Goal: Task Accomplishment & Management: Manage account settings

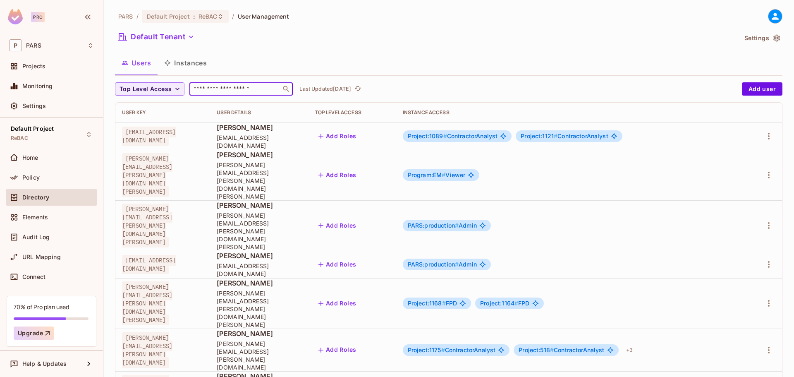
click at [240, 88] on input "text" at bounding box center [235, 89] width 87 height 8
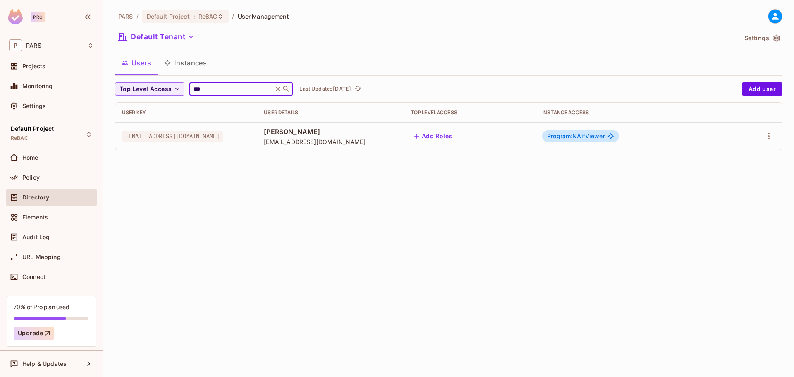
click at [229, 88] on input "***" at bounding box center [231, 89] width 79 height 8
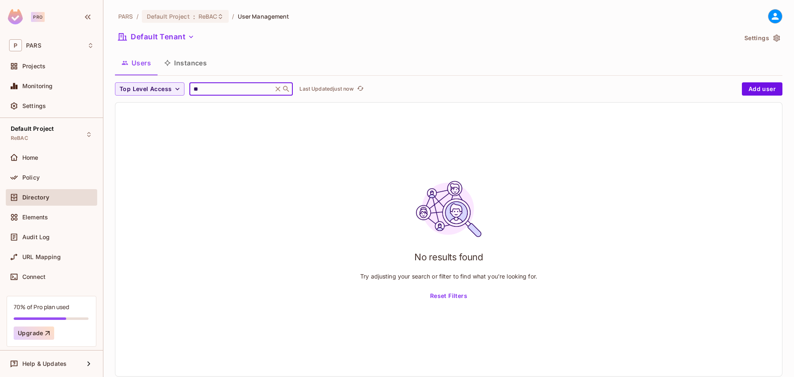
type input "*"
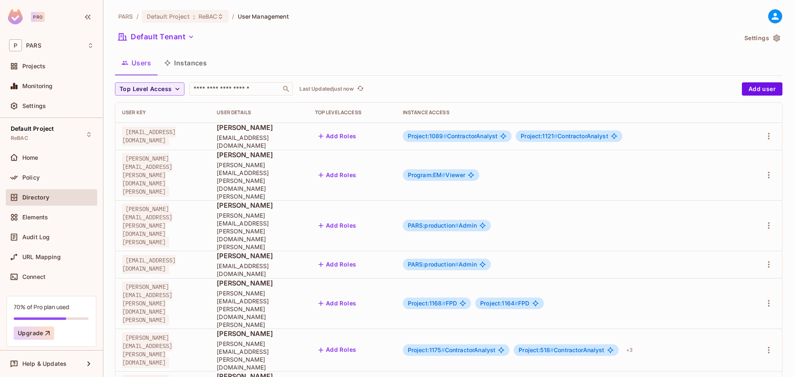
click at [628, 169] on div "Program:EM # Viewer" at bounding box center [571, 175] width 336 height 12
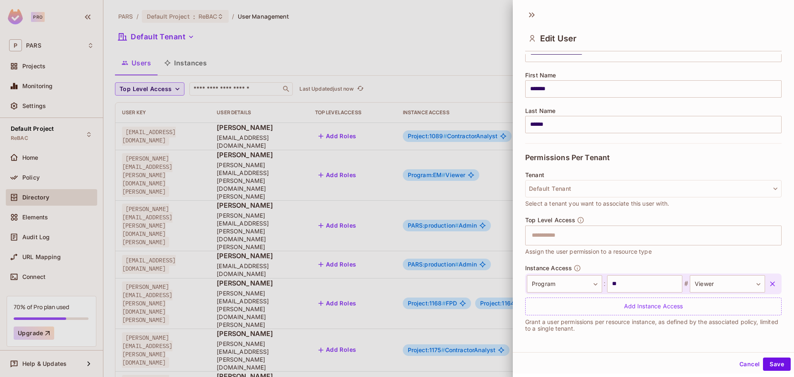
scroll to position [1, 0]
click at [586, 279] on body "Pro P PARS Projects Monitoring Settings Default Project ReBAC Home Policy Direc…" at bounding box center [397, 188] width 794 height 377
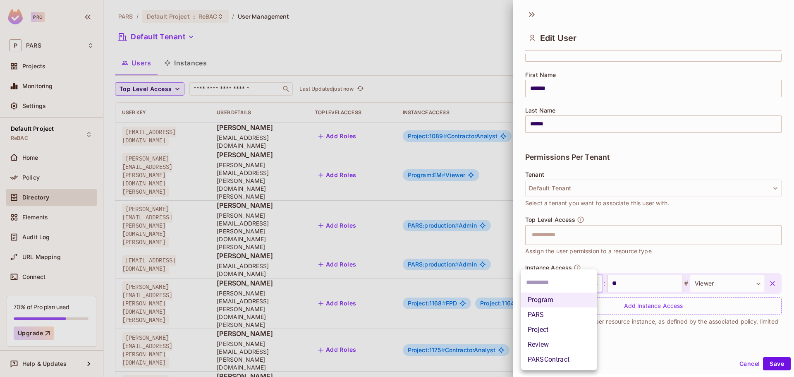
click at [699, 279] on div at bounding box center [397, 188] width 794 height 377
click at [561, 287] on body "Pro P PARS Projects Monitoring Settings Default Project ReBAC Home Policy Direc…" at bounding box center [397, 188] width 794 height 377
click at [678, 151] on div at bounding box center [397, 188] width 794 height 377
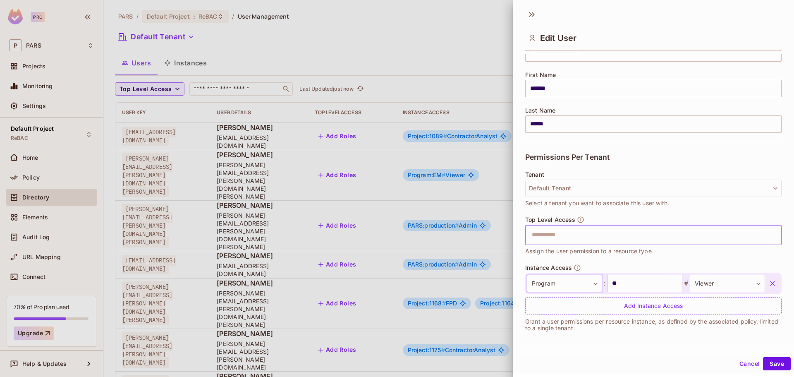
click at [688, 237] on input "text" at bounding box center [646, 235] width 239 height 17
click at [685, 204] on div "Tenant Default Tenant Select a tenant you want to associate this user with." at bounding box center [653, 189] width 257 height 36
click at [537, 12] on icon at bounding box center [531, 14] width 13 height 13
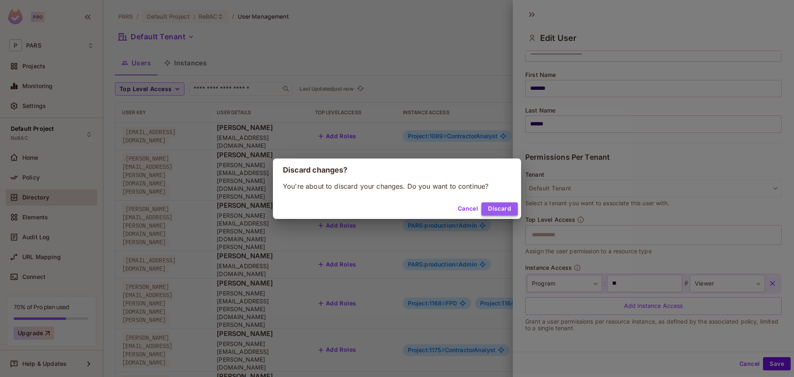
click at [486, 206] on button "Discard" at bounding box center [500, 208] width 36 height 13
